Goal: Task Accomplishment & Management: Use online tool/utility

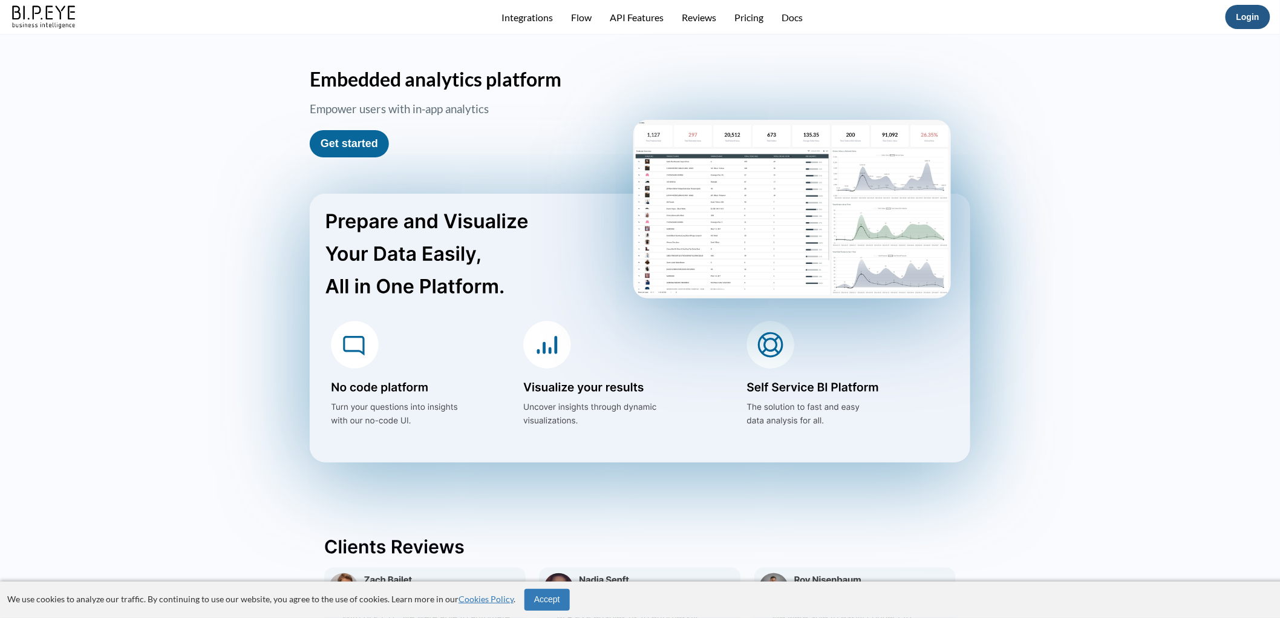
click at [1260, 19] on link "Login" at bounding box center [1248, 17] width 23 height 10
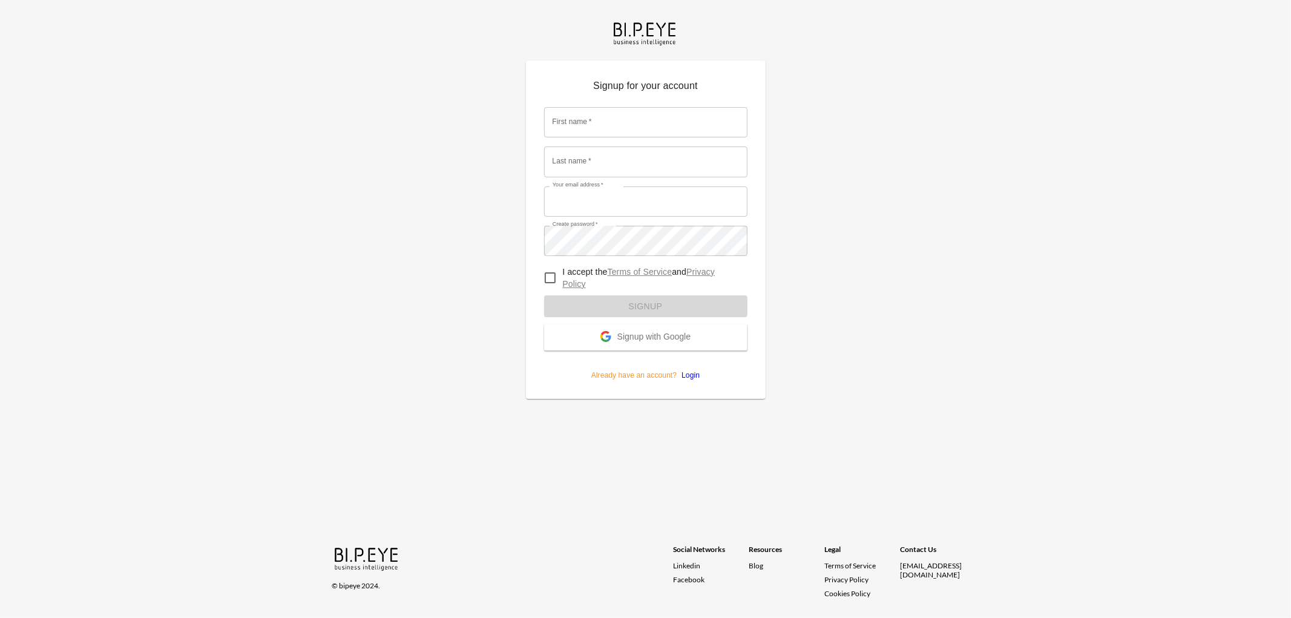
type input "[EMAIL_ADDRESS][DOMAIN_NAME]"
click at [549, 277] on form "First name   * First name   * Last name   * Last name   * Your email address   …" at bounding box center [645, 239] width 203 height 283
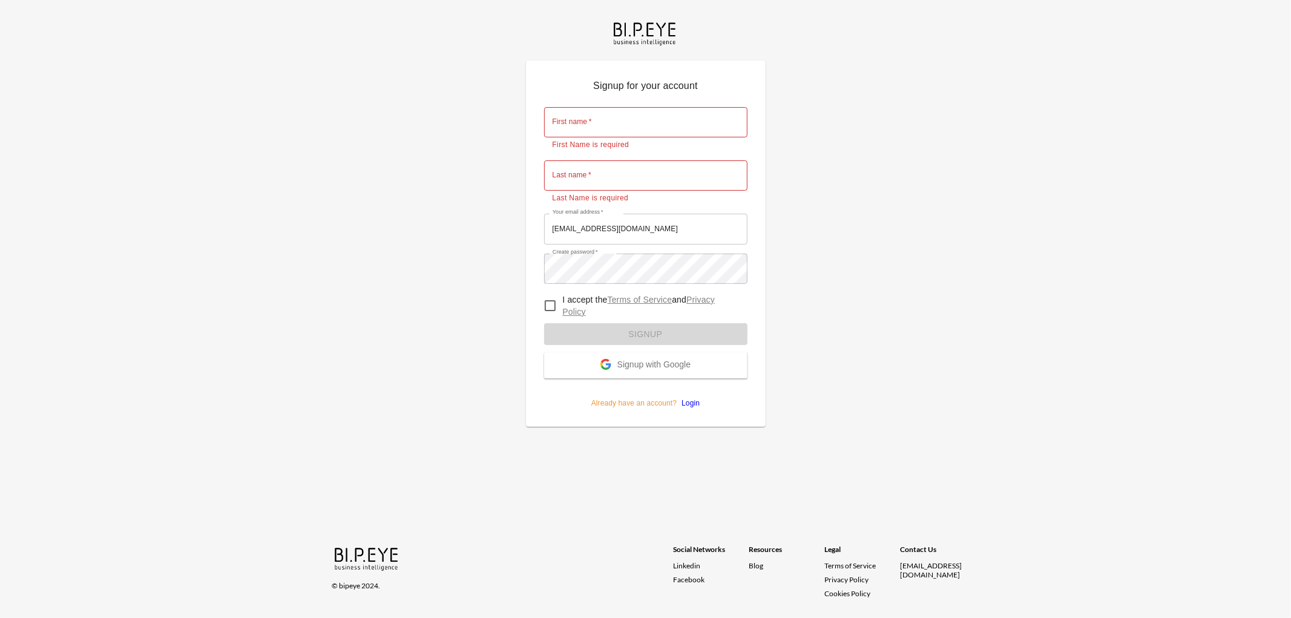
click at [694, 402] on link "Login" at bounding box center [687, 403] width 23 height 8
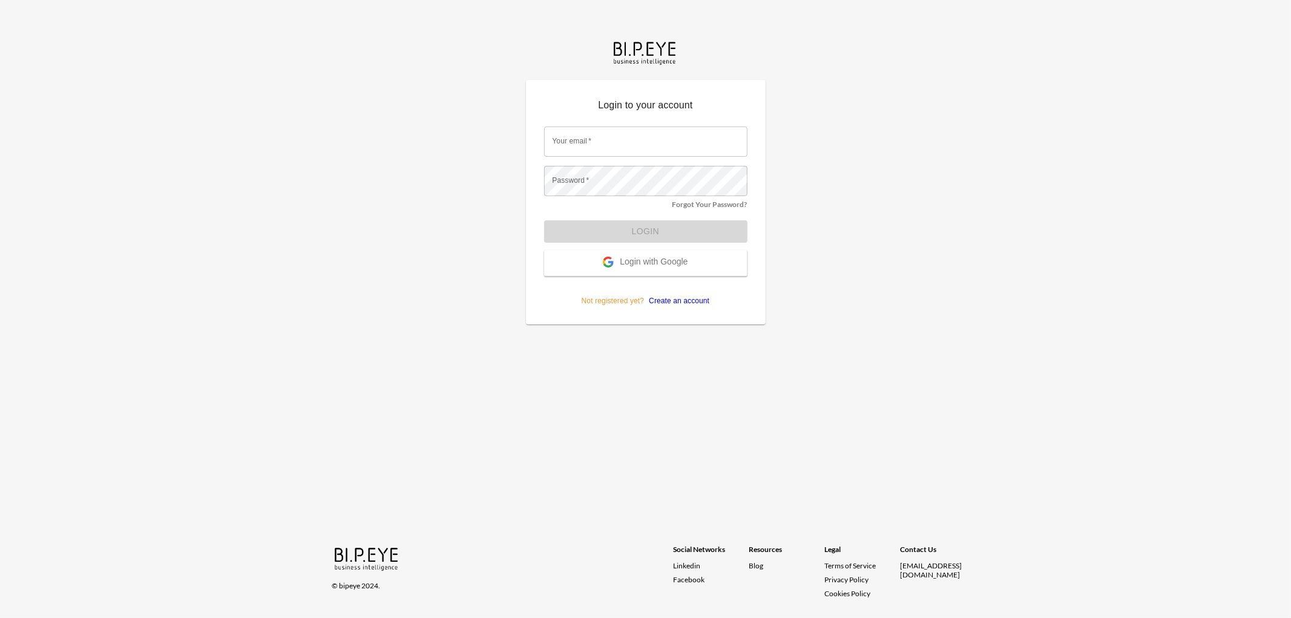
type input "[EMAIL_ADDRESS][DOMAIN_NAME]"
click at [624, 237] on button "Login" at bounding box center [645, 231] width 203 height 22
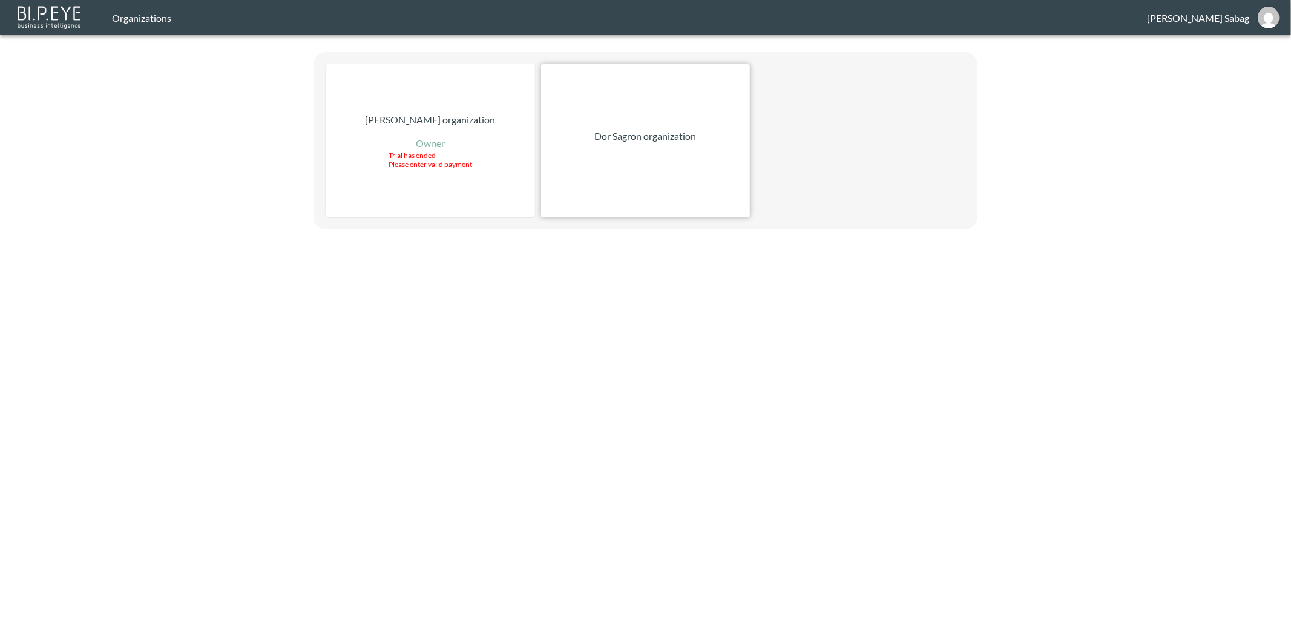
click at [619, 132] on p "Dor Sagron organization" at bounding box center [646, 136] width 102 height 15
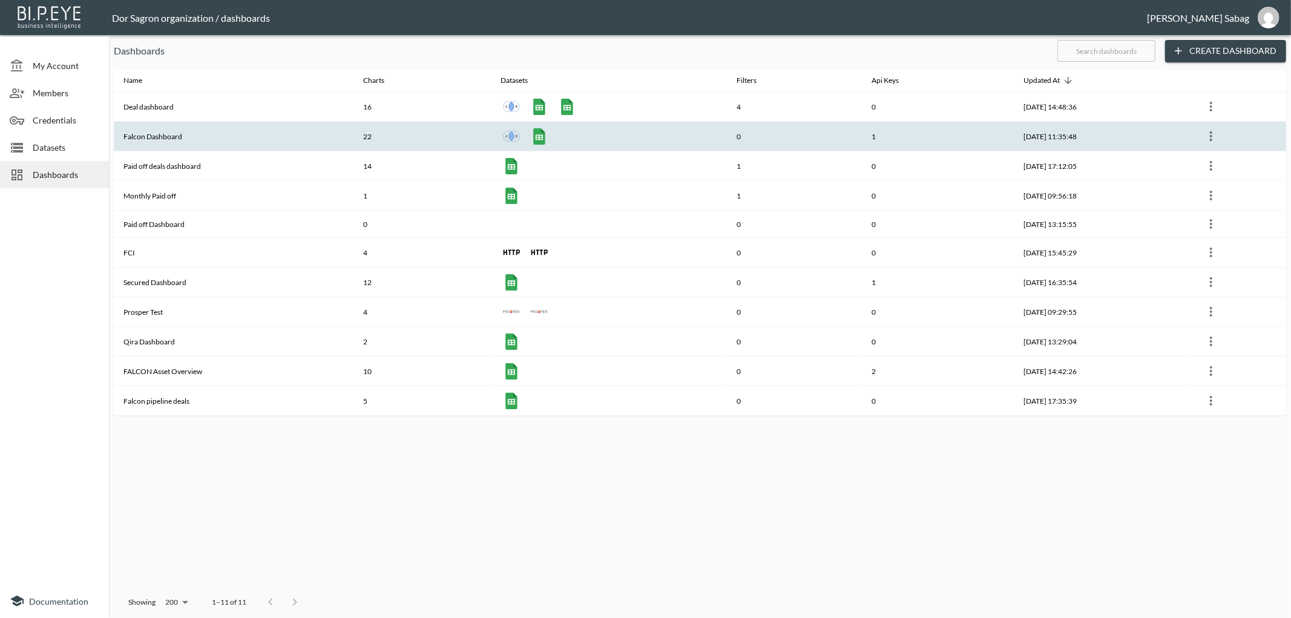
click at [157, 142] on th "Falcon Dashboard" at bounding box center [234, 137] width 240 height 30
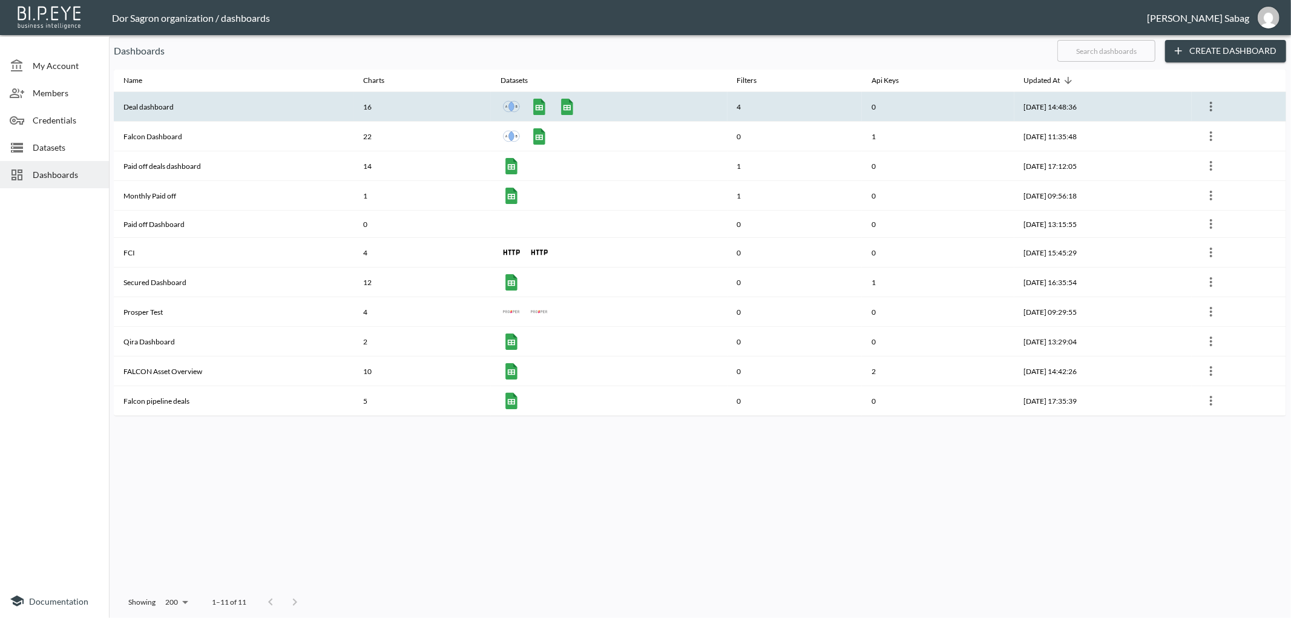
click at [142, 111] on th "Deal dashboard" at bounding box center [234, 107] width 240 height 30
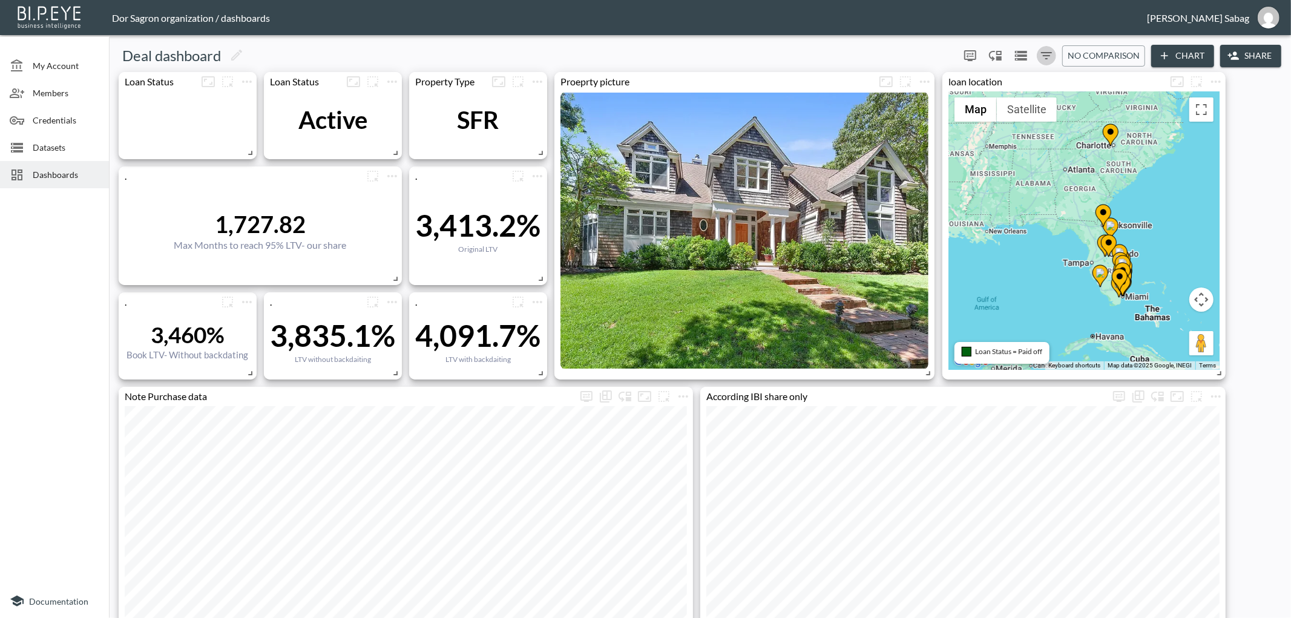
click at [1051, 53] on icon "Filters" at bounding box center [1046, 55] width 15 height 15
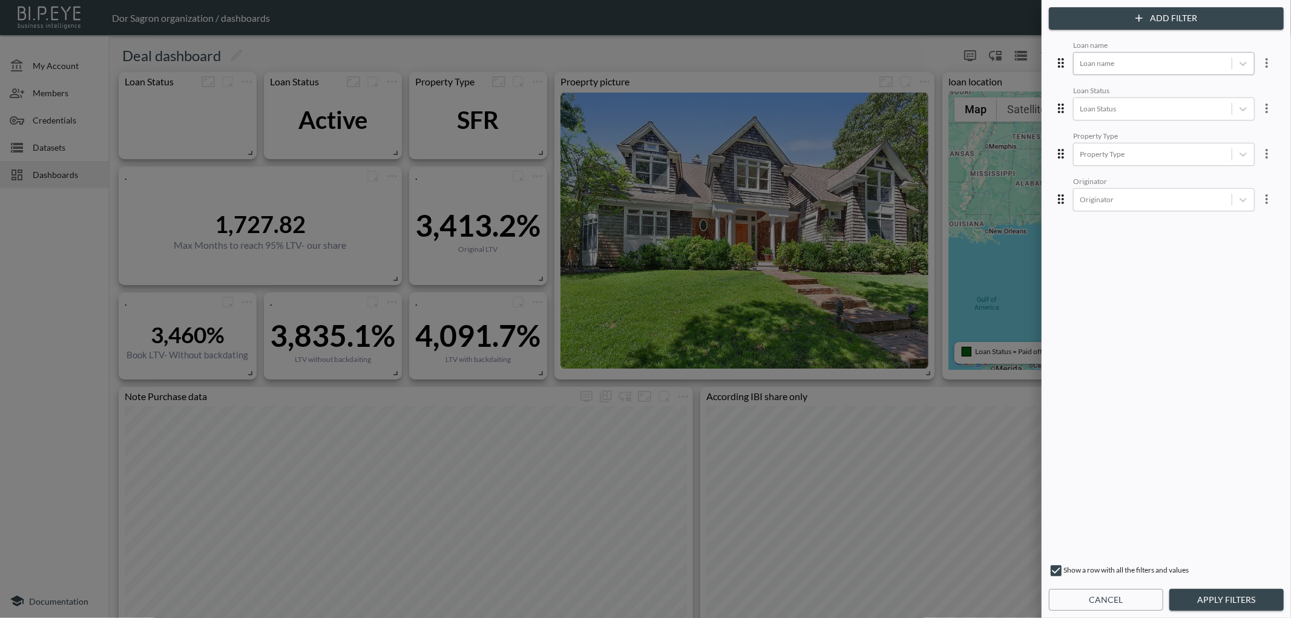
click at [1104, 63] on div at bounding box center [1152, 62] width 146 height 11
click at [1099, 110] on div "Palm City" at bounding box center [1173, 114] width 212 height 19
click at [1211, 597] on button "Apply Filters" at bounding box center [1226, 600] width 114 height 22
